Goal: Information Seeking & Learning: Stay updated

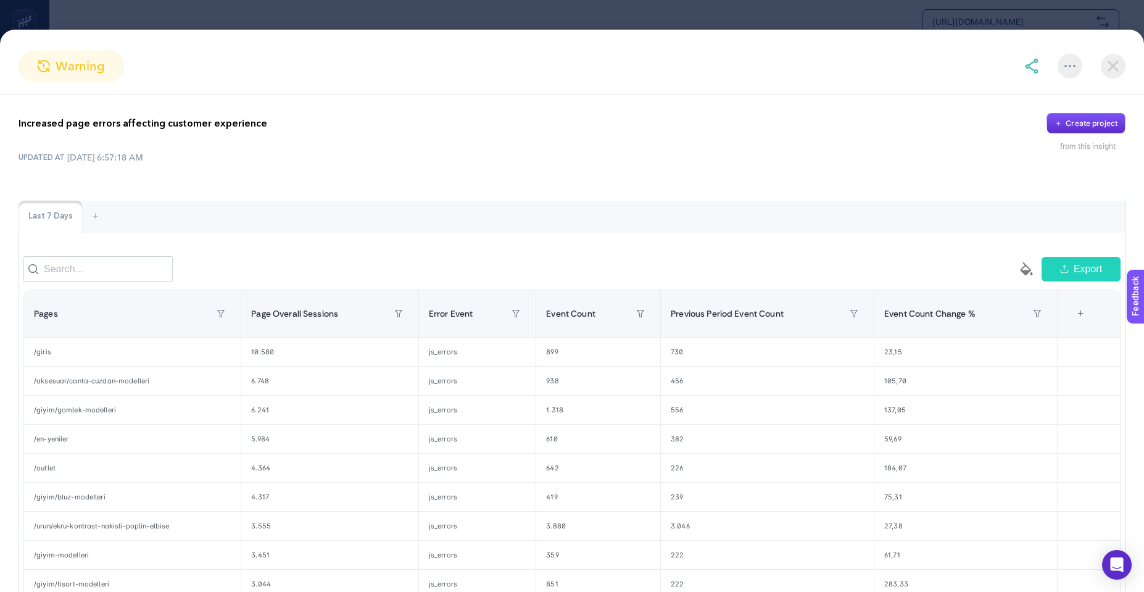
scroll to position [159, 0]
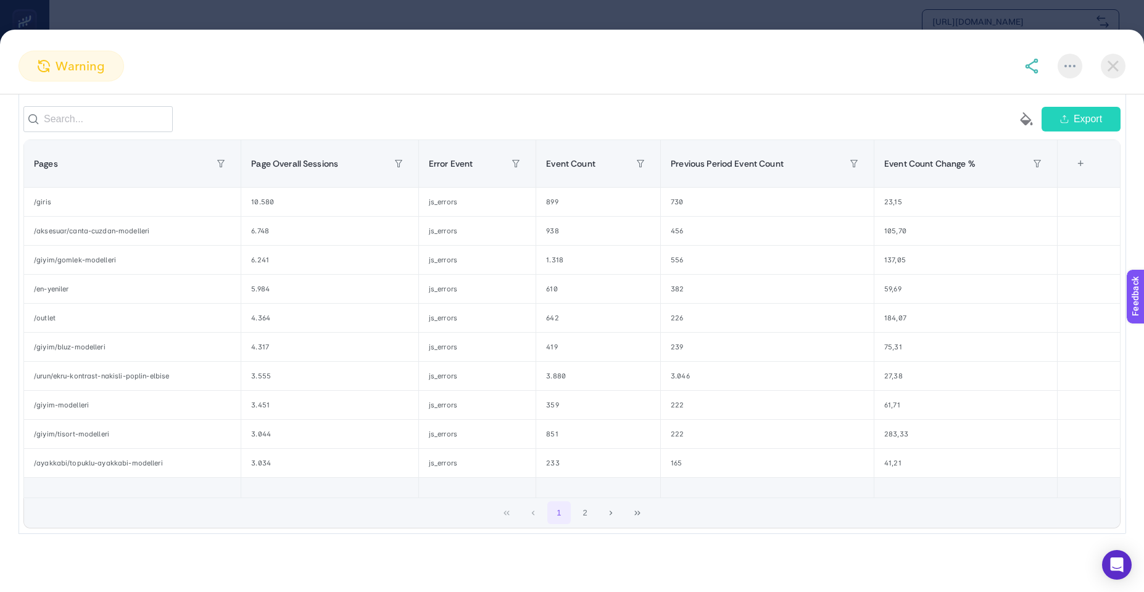
click at [1108, 66] on img at bounding box center [1113, 66] width 25 height 25
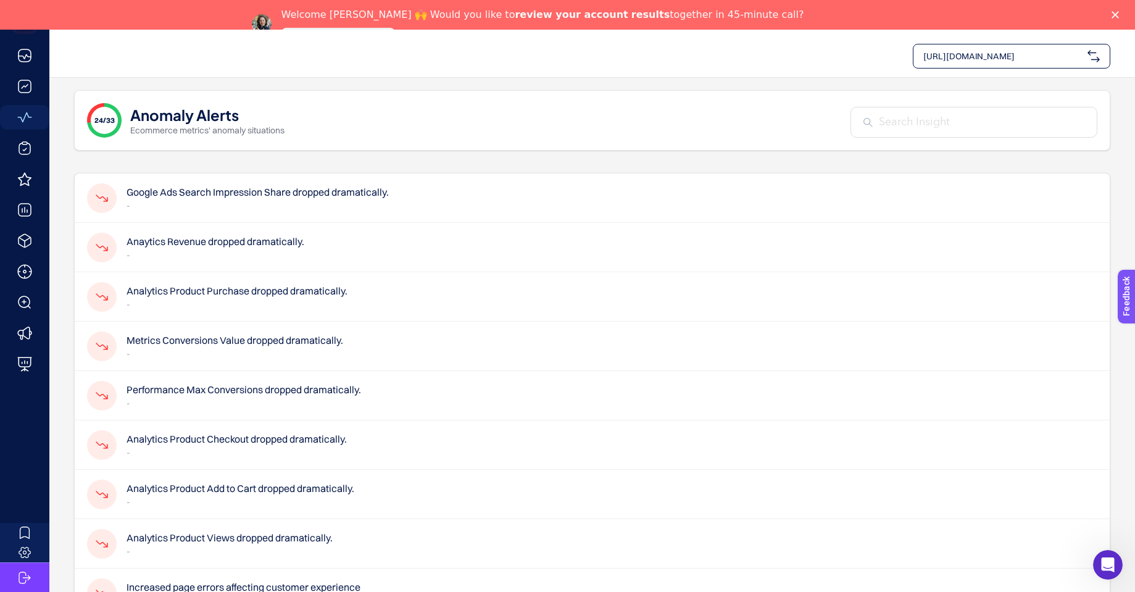
click at [240, 194] on h4 "Google Ads Search Impression Share dropped dramatically." at bounding box center [257, 191] width 262 height 15
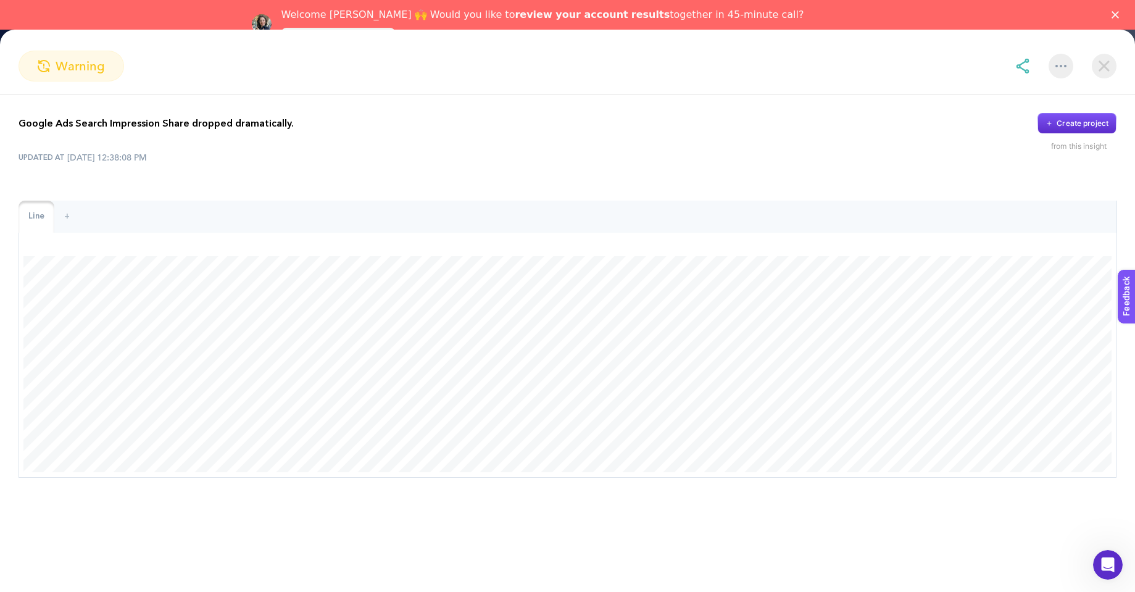
scroll to position [247, 0]
click at [1107, 62] on img at bounding box center [1103, 66] width 25 height 25
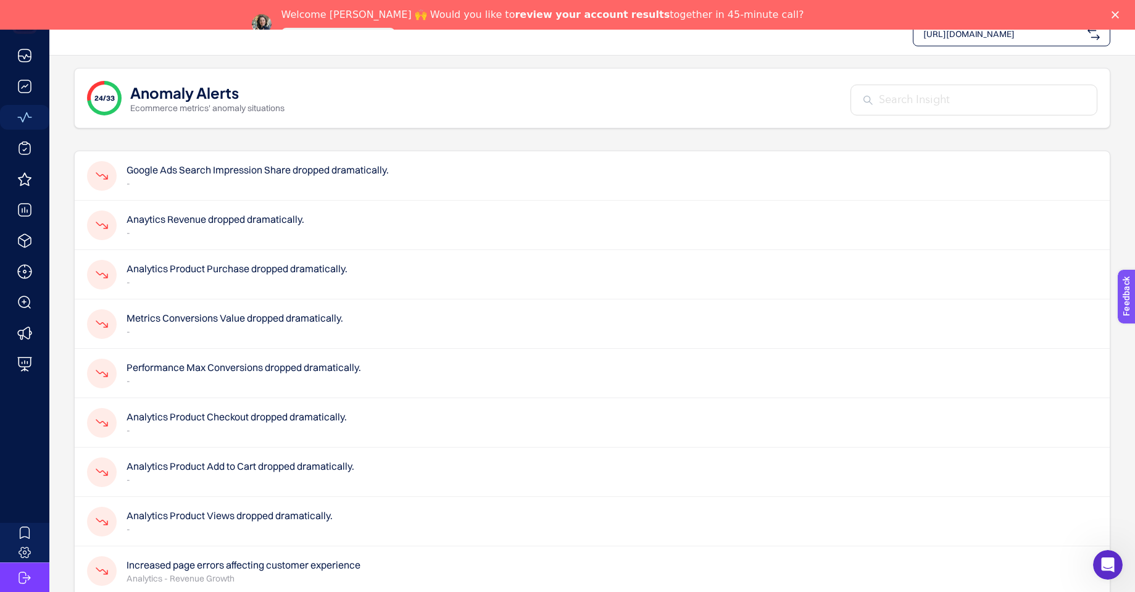
scroll to position [0, 0]
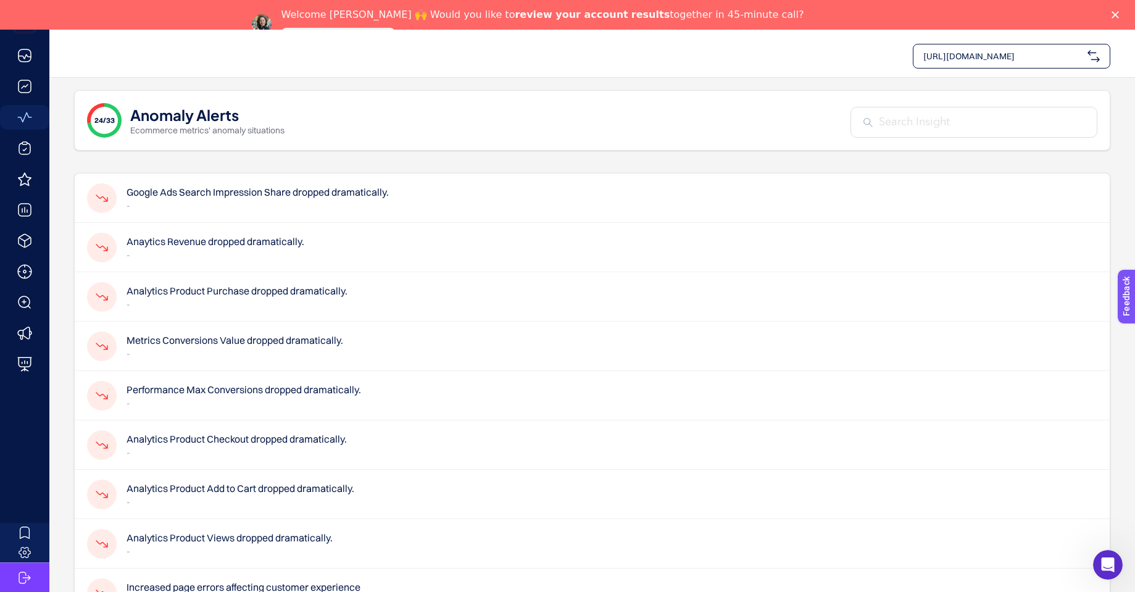
click at [245, 533] on h4 "Analytics Product Views dropped dramatically." at bounding box center [229, 537] width 206 height 15
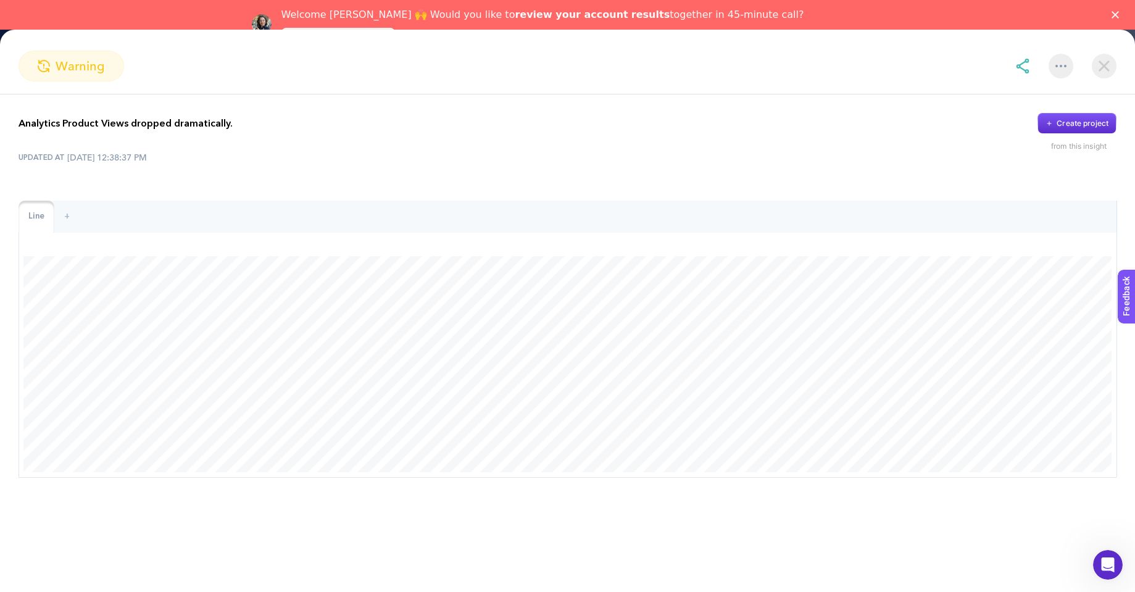
click at [1104, 73] on img at bounding box center [1103, 66] width 25 height 25
